Goal: Task Accomplishment & Management: Manage account settings

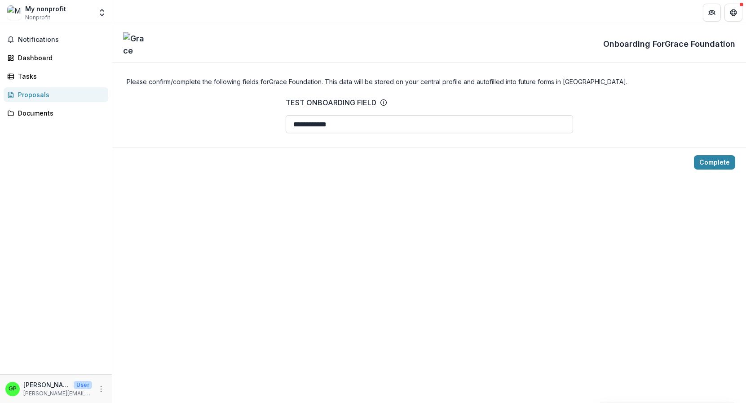
click at [339, 120] on input "**********" at bounding box center [430, 124] width 288 height 18
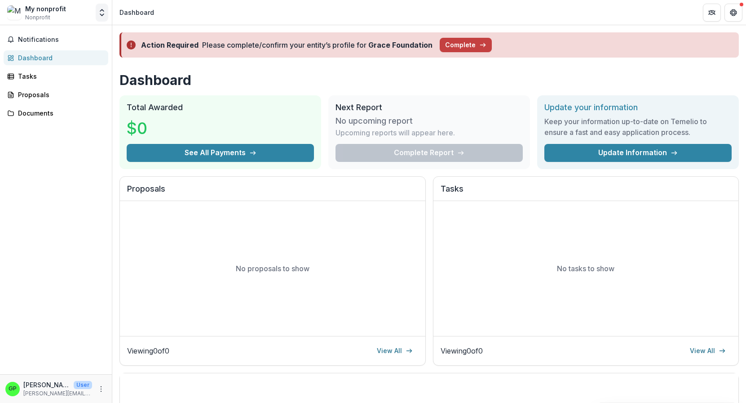
click at [101, 15] on icon "Open entity switcher" at bounding box center [102, 12] width 9 height 9
click at [100, 9] on icon "Open entity switcher" at bounding box center [102, 12] width 9 height 9
click at [100, 387] on icon "More" at bounding box center [101, 388] width 7 height 7
click at [146, 383] on button "Logout" at bounding box center [160, 384] width 96 height 15
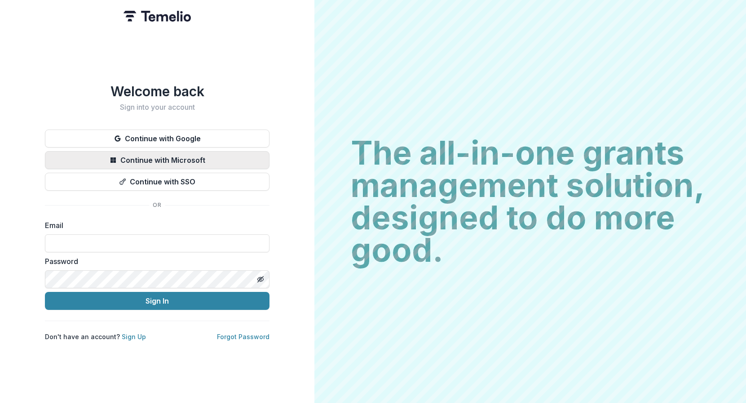
click at [179, 152] on button "Continue with Microsoft" at bounding box center [157, 160] width 225 height 18
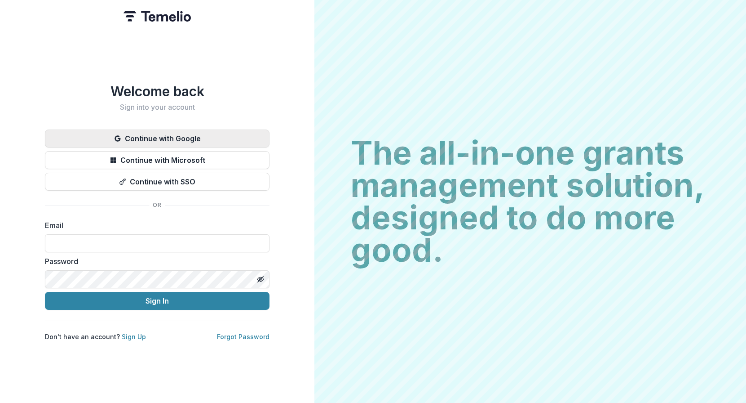
click at [178, 140] on button "Continue with Google" at bounding box center [157, 138] width 225 height 18
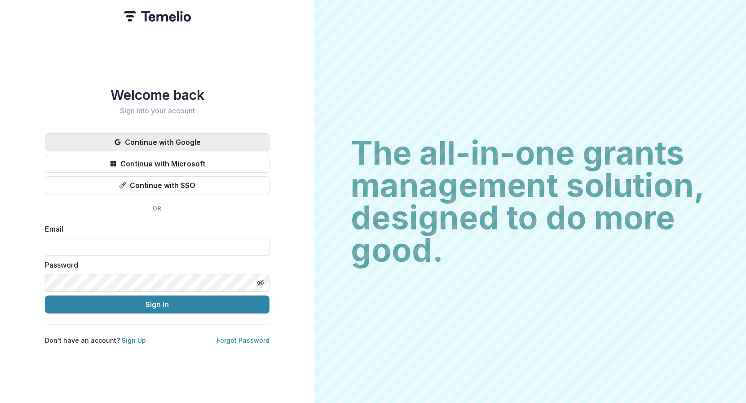
click at [125, 138] on button "Continue with Google" at bounding box center [157, 142] width 225 height 18
